Goal: Find specific page/section: Find specific page/section

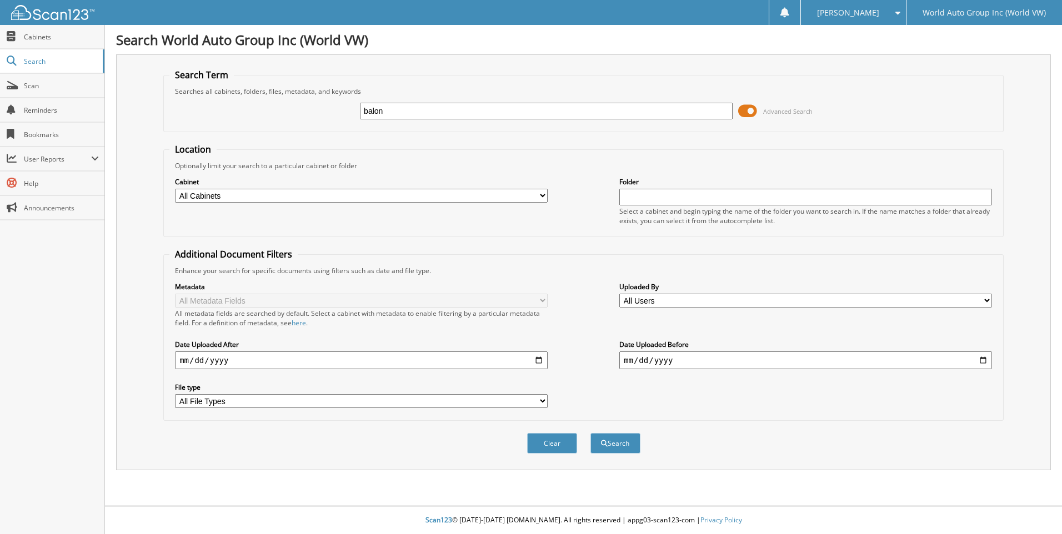
type input "balon"
click at [590, 433] on button "Search" at bounding box center [615, 443] width 50 height 21
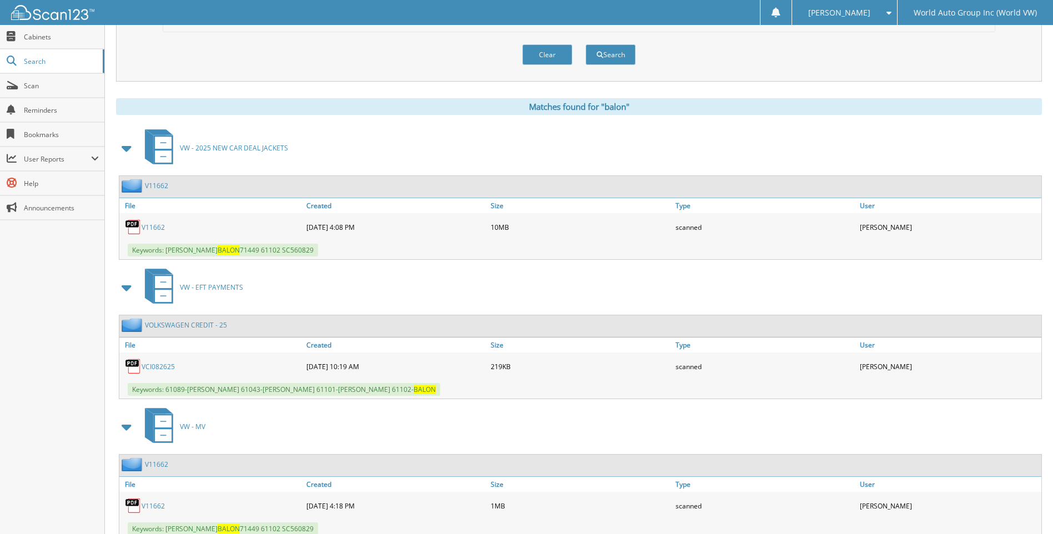
scroll to position [427, 0]
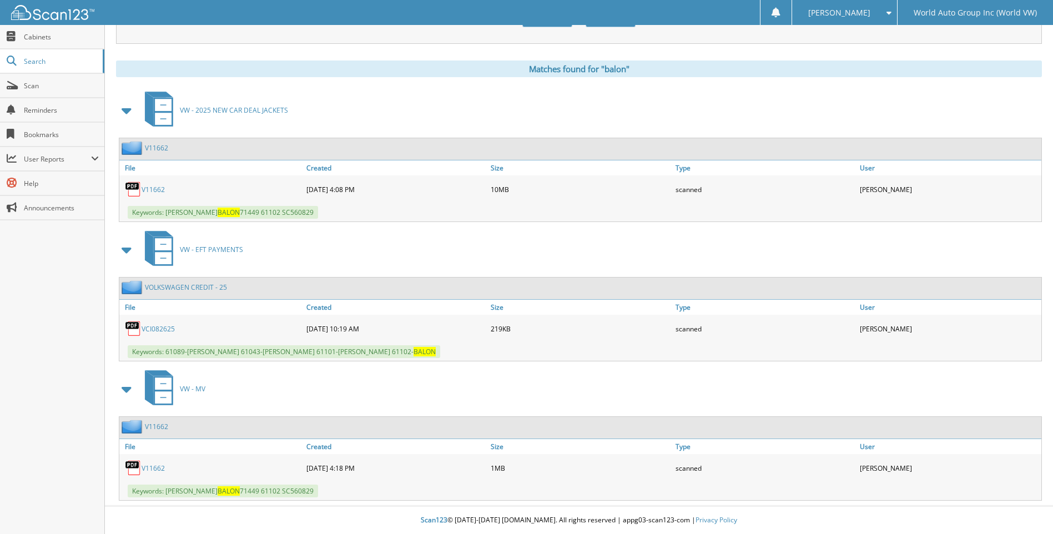
click at [154, 465] on link "V11662" at bounding box center [153, 468] width 23 height 9
